Goal: Book appointment/travel/reservation

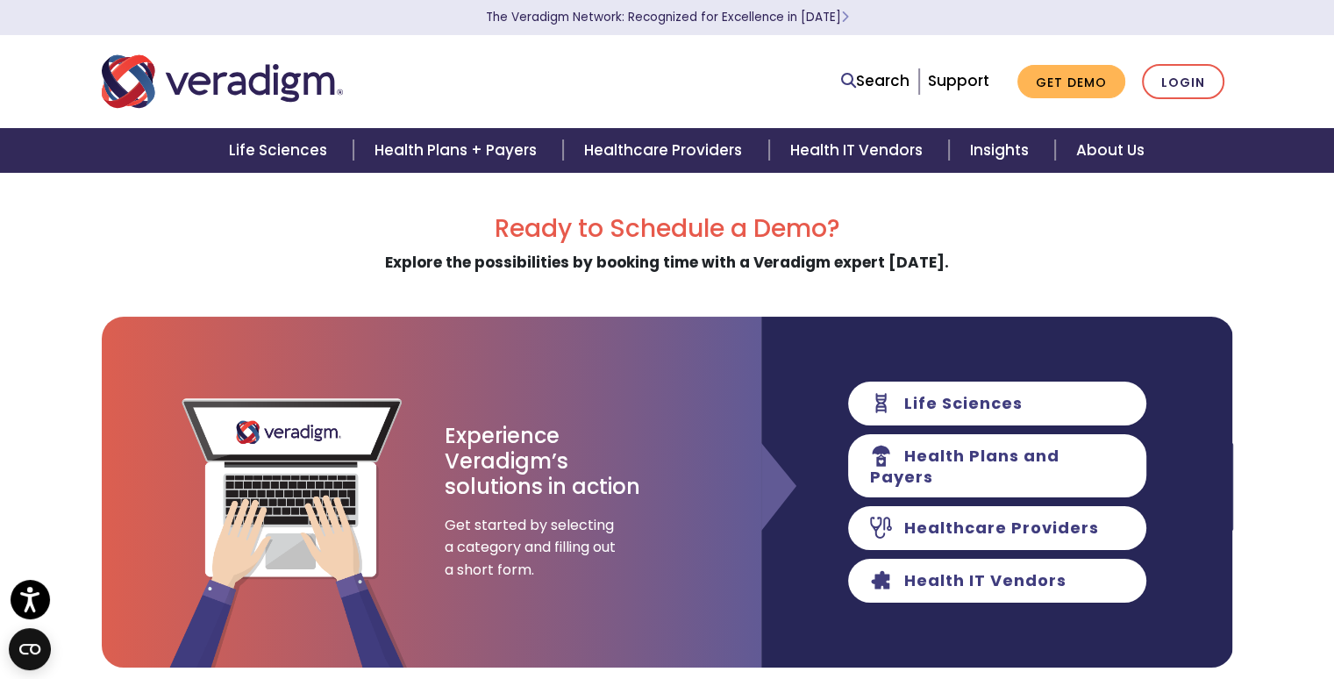
click at [207, 77] on img "Veradigm logo" at bounding box center [222, 82] width 241 height 58
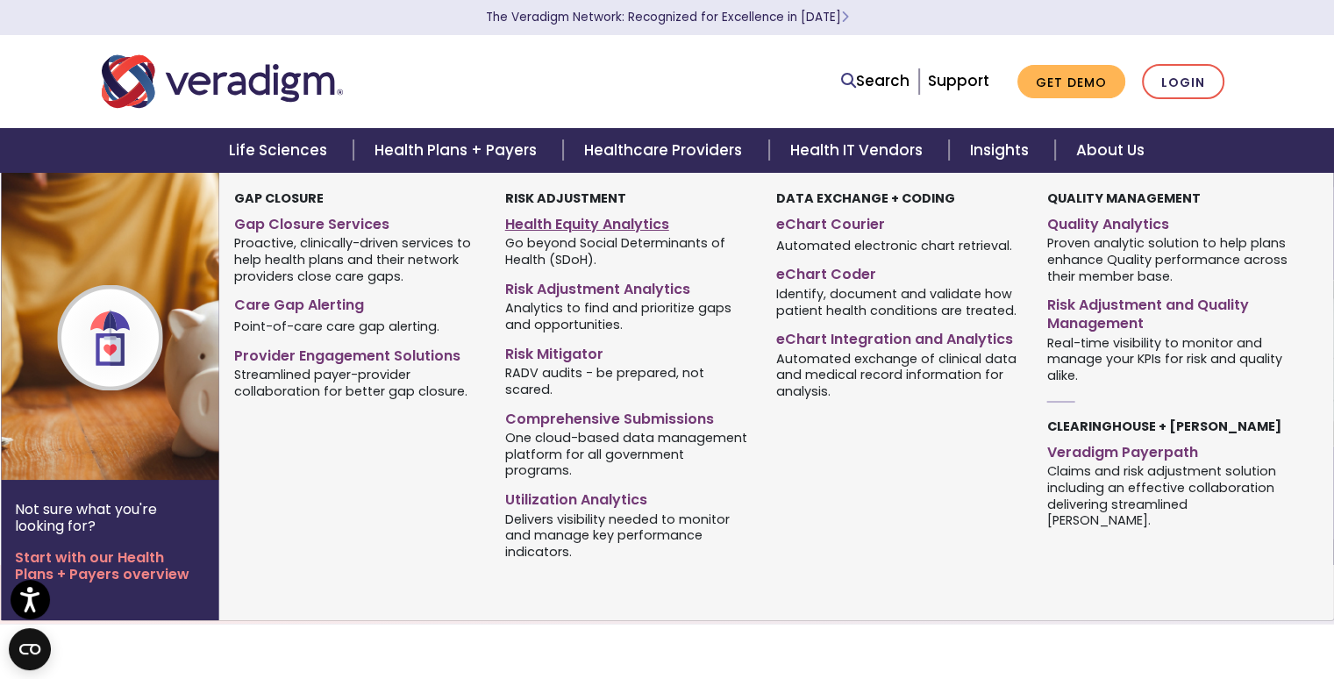
scroll to position [33, 0]
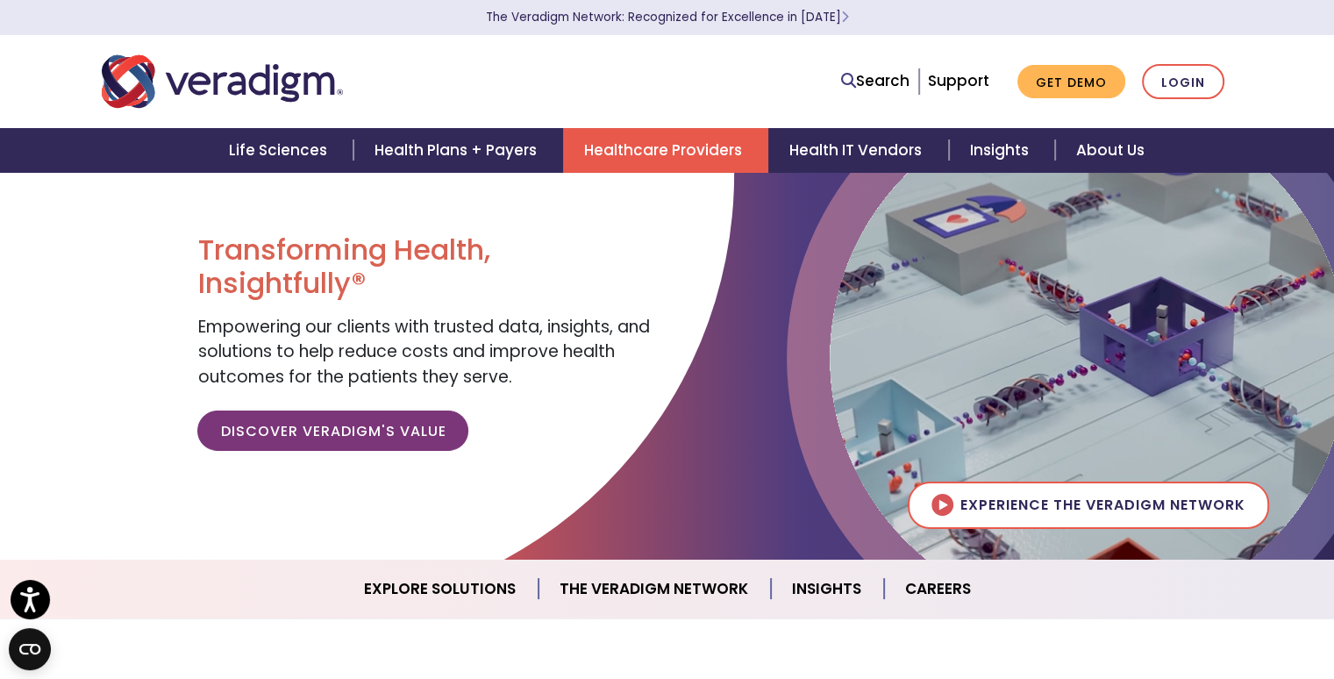
click at [686, 147] on link "Healthcare Providers" at bounding box center [665, 150] width 205 height 45
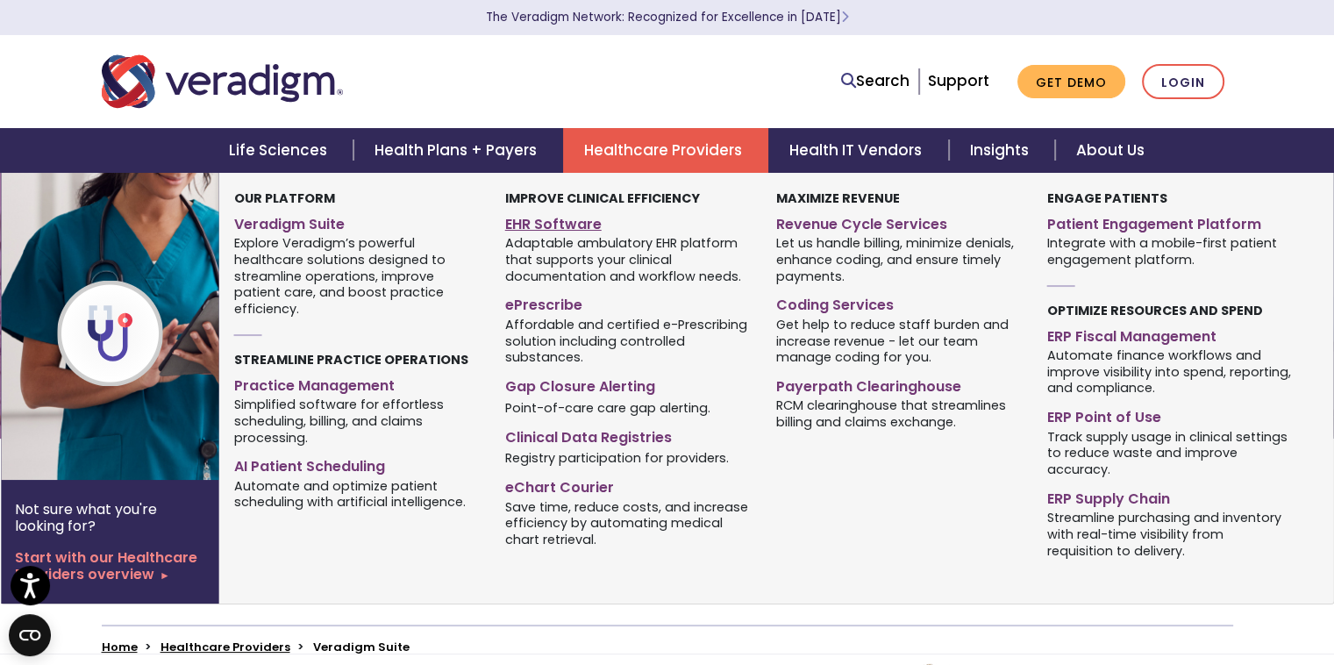
click at [549, 225] on link "EHR Software" at bounding box center [627, 221] width 245 height 25
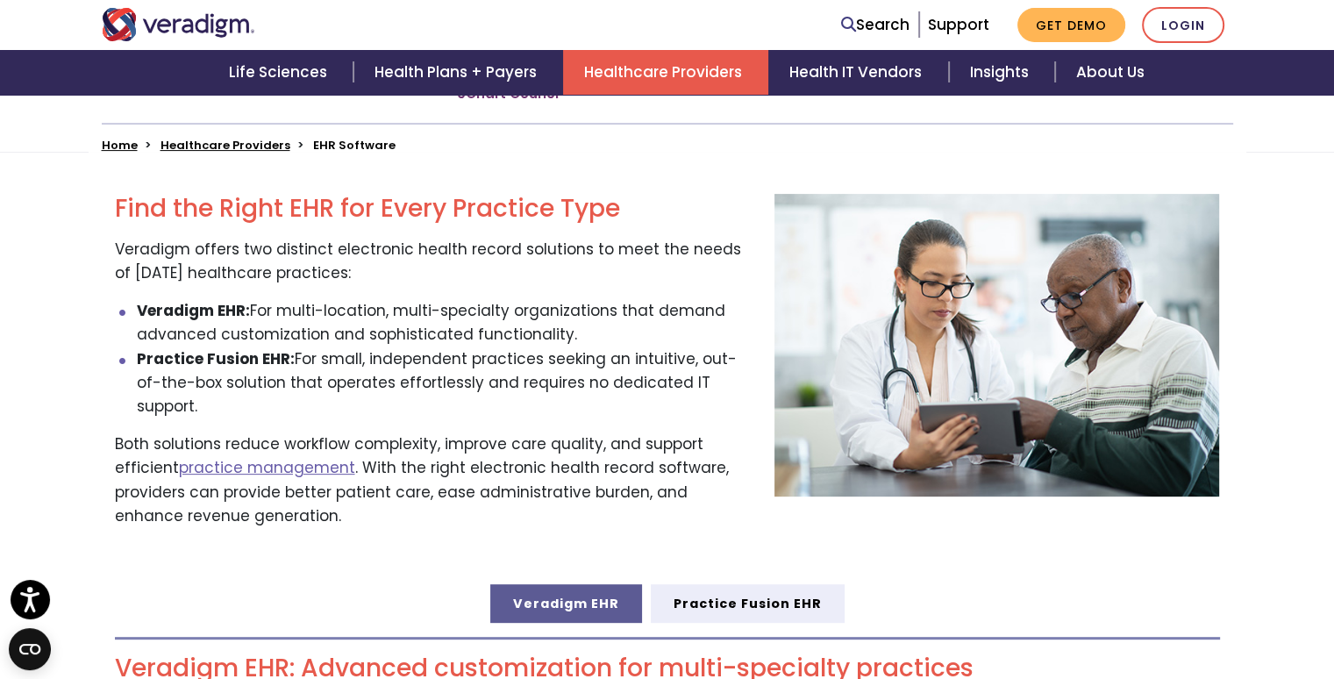
scroll to position [503, 0]
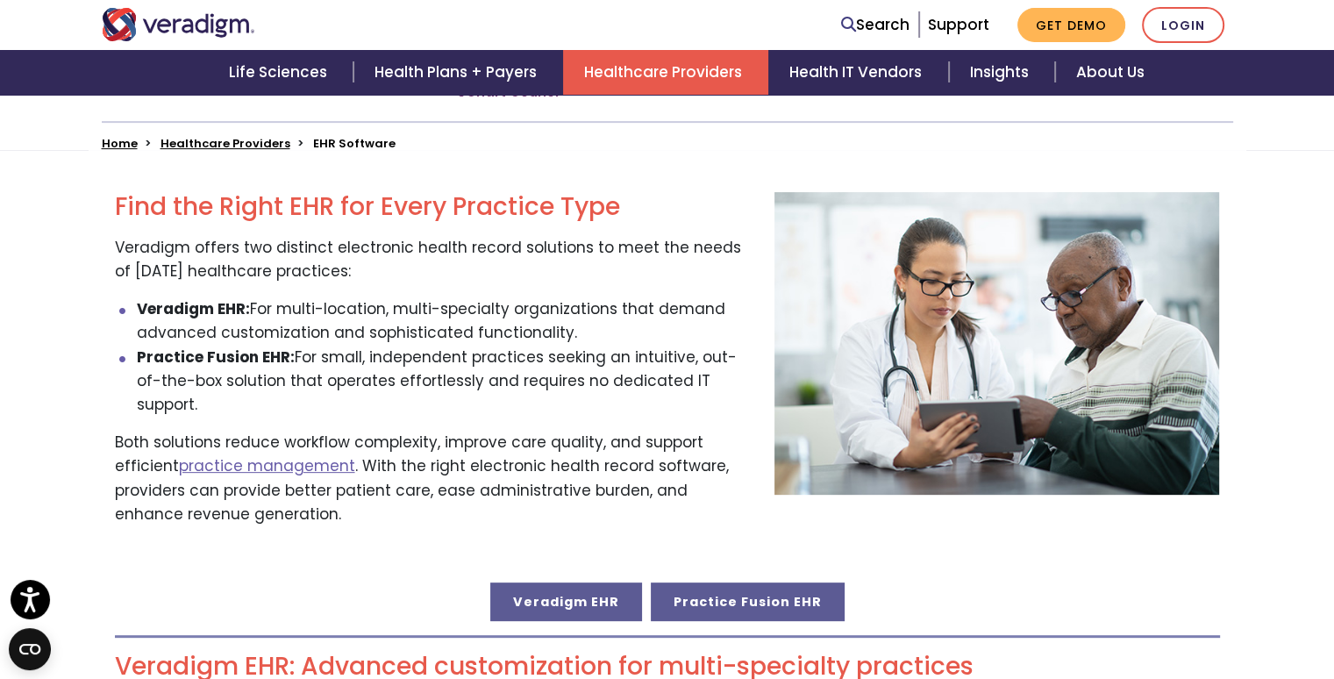
click at [791, 592] on link "Practice Fusion EHR" at bounding box center [748, 601] width 194 height 39
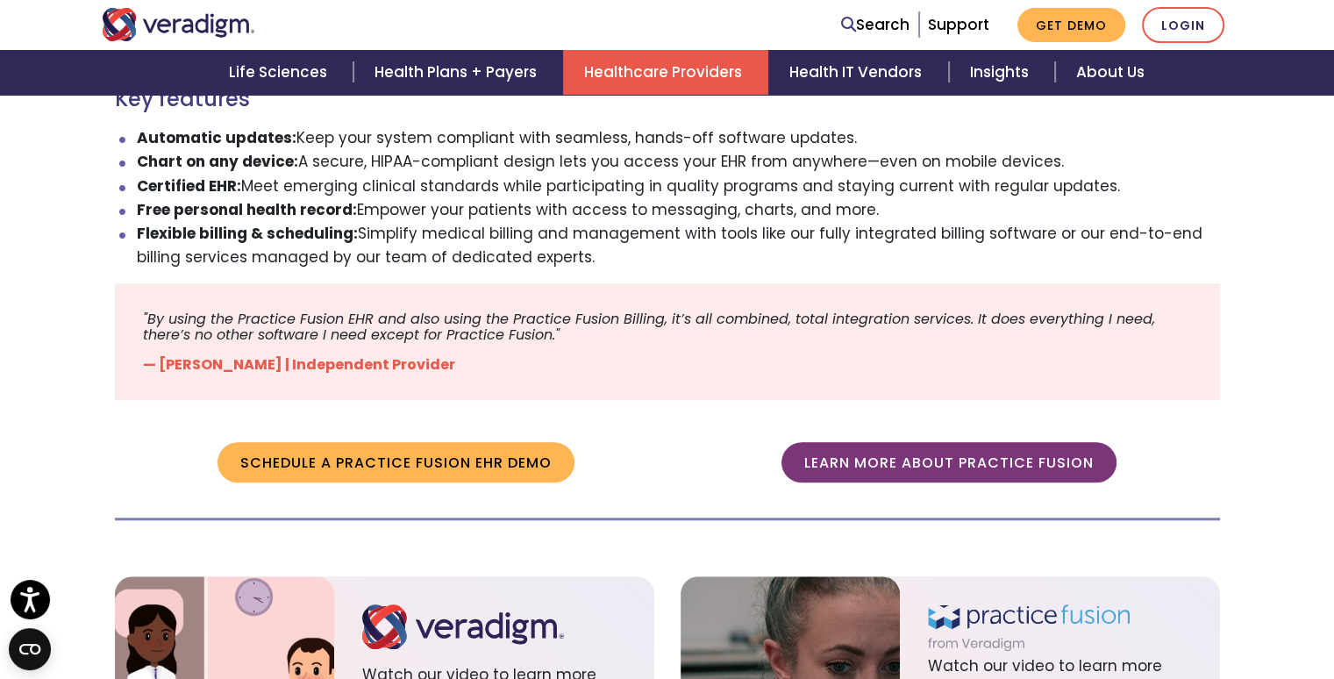
scroll to position [1529, 0]
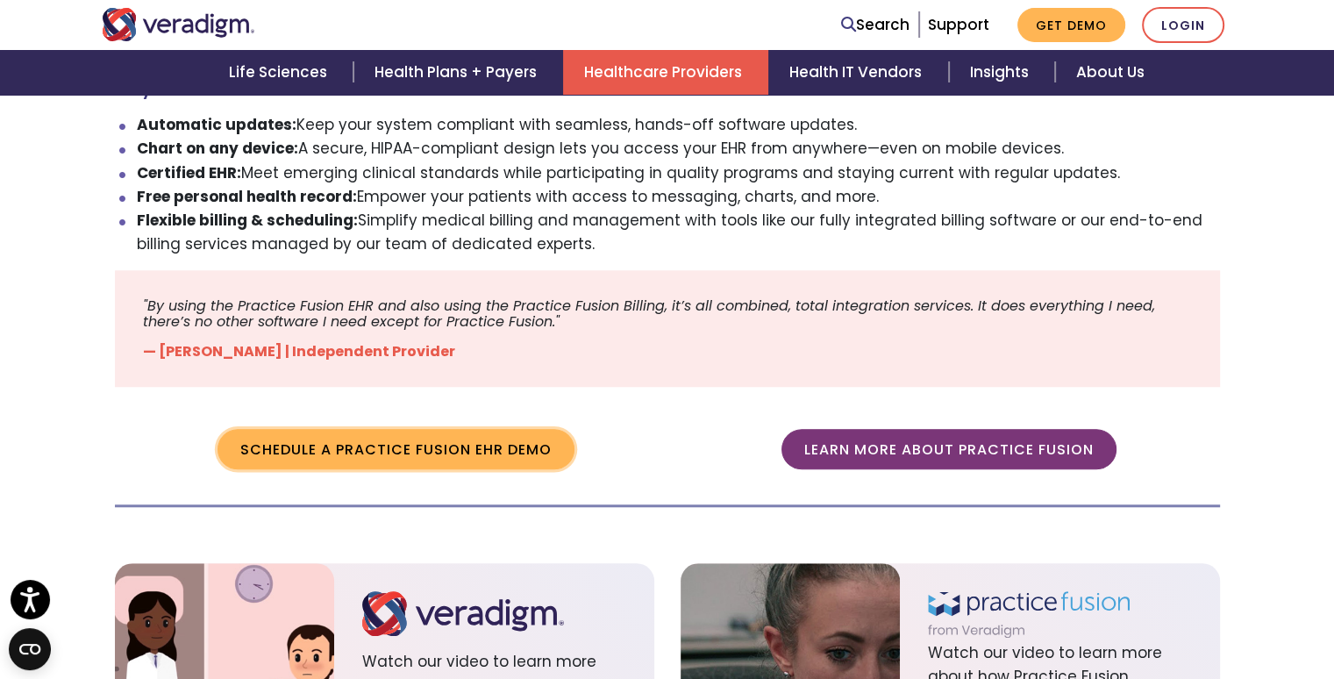
click at [377, 429] on link "Schedule a Practice Fusion EHR demo" at bounding box center [395, 449] width 357 height 40
click at [279, 161] on li "Certified EHR: Meet emerging clinical standards while participating in quality …" at bounding box center [678, 173] width 1083 height 24
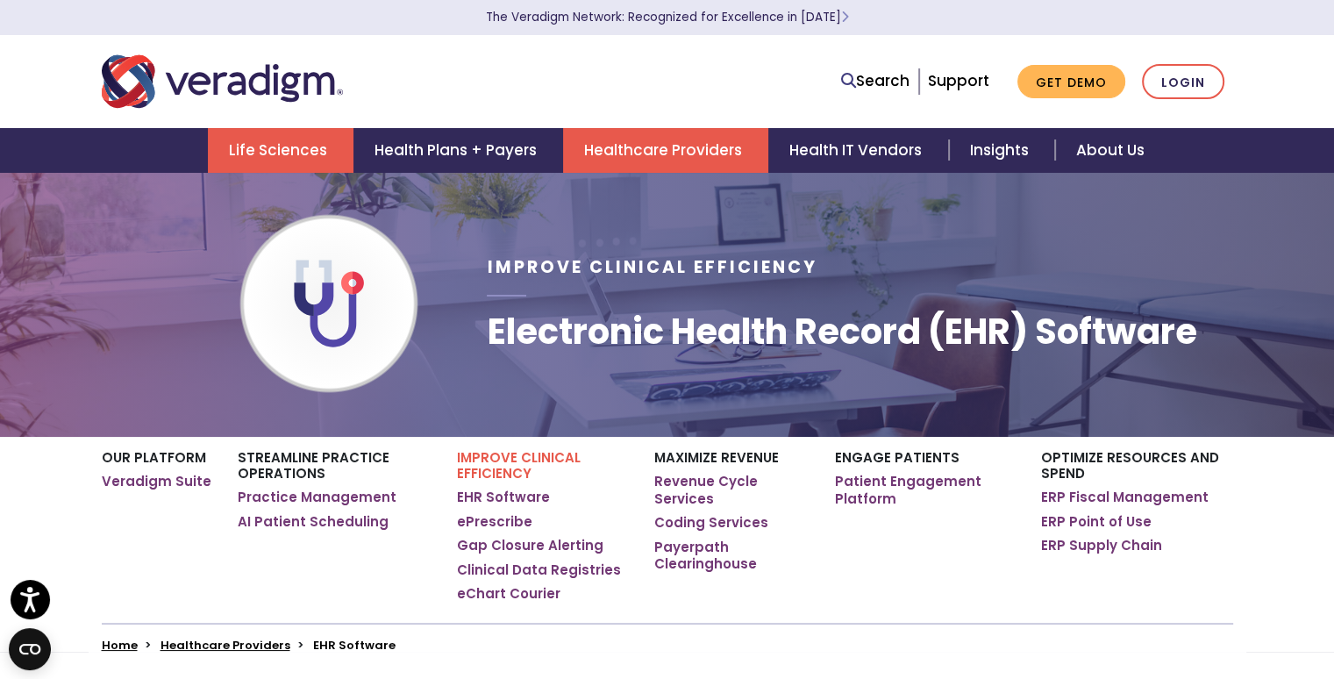
scroll to position [0, 0]
